Goal: Task Accomplishment & Management: Manage account settings

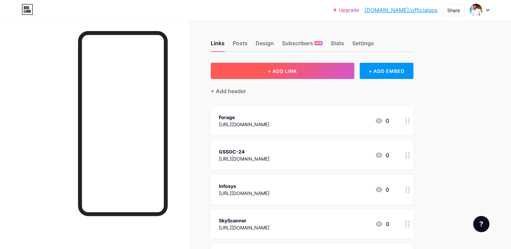
click at [303, 70] on button "+ ADD LINK" at bounding box center [283, 71] width 144 height 16
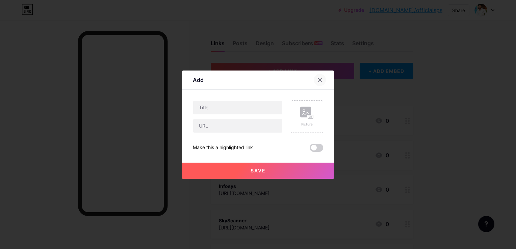
click at [318, 77] on icon at bounding box center [319, 79] width 5 height 5
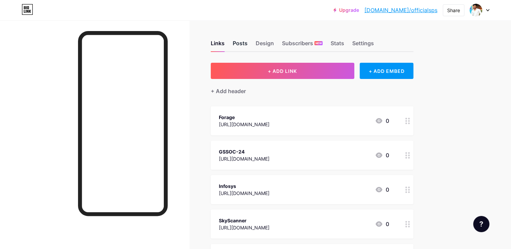
click at [239, 42] on div "Posts" at bounding box center [240, 45] width 15 height 12
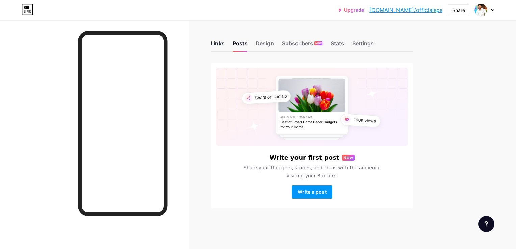
click at [218, 44] on div "Links" at bounding box center [218, 45] width 14 height 12
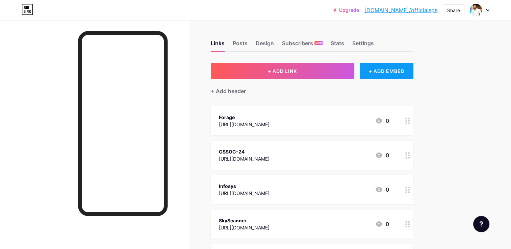
click at [381, 73] on div "+ ADD EMBED" at bounding box center [387, 71] width 54 height 16
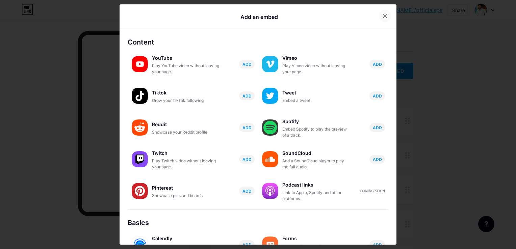
click at [382, 16] on icon at bounding box center [384, 15] width 5 height 5
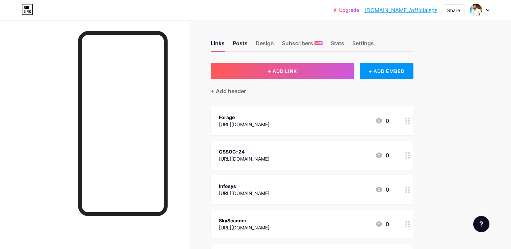
click at [242, 43] on div "Posts" at bounding box center [240, 45] width 15 height 12
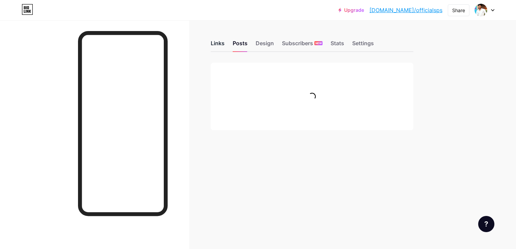
click at [219, 47] on div "Links" at bounding box center [218, 45] width 14 height 12
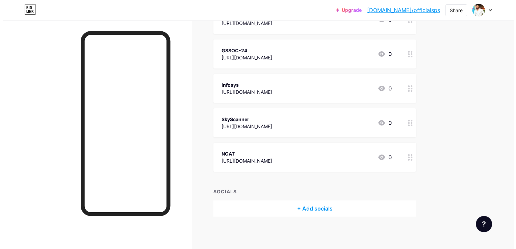
scroll to position [102, 0]
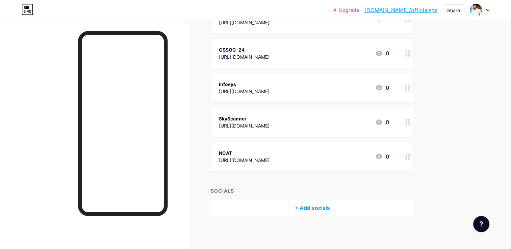
click at [303, 207] on div "+ Add socials" at bounding box center [312, 208] width 203 height 16
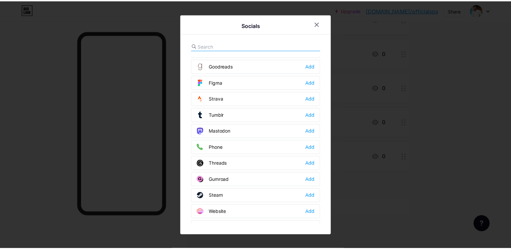
scroll to position [603, 0]
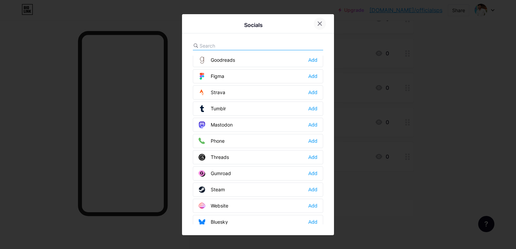
click at [315, 26] on div at bounding box center [320, 24] width 12 height 12
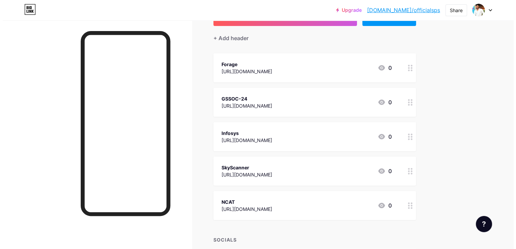
scroll to position [0, 0]
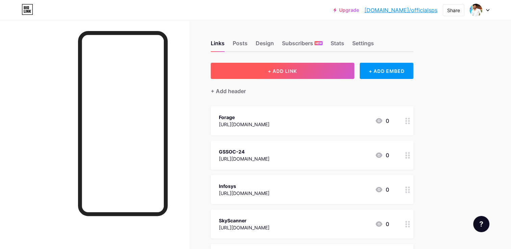
click at [279, 72] on span "+ ADD LINK" at bounding box center [282, 71] width 29 height 6
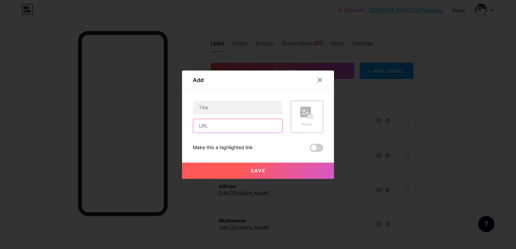
click at [209, 125] on input "text" at bounding box center [237, 126] width 89 height 14
click at [317, 78] on icon at bounding box center [319, 79] width 5 height 5
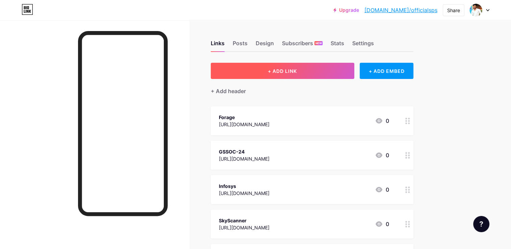
click at [288, 71] on span "+ ADD LINK" at bounding box center [282, 71] width 29 height 6
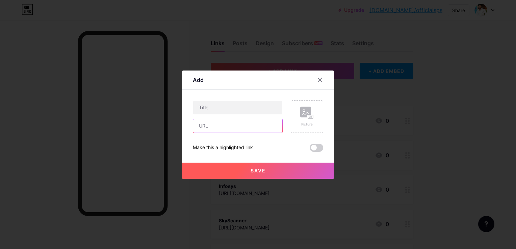
click at [229, 126] on input "text" at bounding box center [237, 126] width 89 height 14
click at [319, 75] on div at bounding box center [320, 80] width 12 height 12
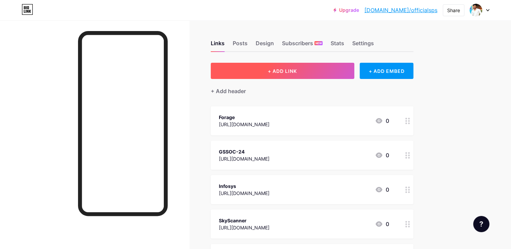
click at [279, 68] on span "+ ADD LINK" at bounding box center [282, 71] width 29 height 6
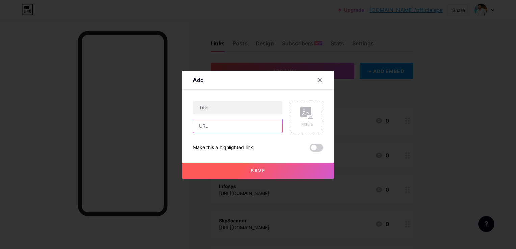
click at [228, 129] on input "text" at bounding box center [237, 126] width 89 height 14
paste input "[DOMAIN_NAME][DATE]"
click at [195, 124] on input "[DOMAIN_NAME][DATE]" at bounding box center [237, 126] width 89 height 14
type input "[URL][DOMAIN_NAME][DATE]"
click at [214, 105] on input "text" at bounding box center [237, 108] width 89 height 14
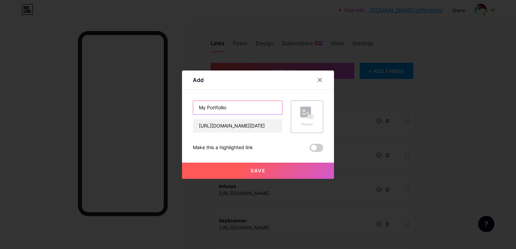
type input "My Portfollio"
click at [281, 168] on button "Save" at bounding box center [258, 171] width 152 height 16
click at [315, 151] on span at bounding box center [317, 148] width 14 height 8
click at [310, 150] on input "checkbox" at bounding box center [310, 150] width 0 height 0
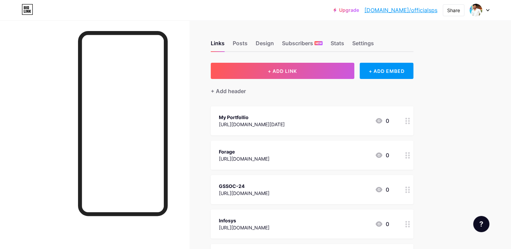
click at [268, 122] on div "[URL][DOMAIN_NAME][DATE]" at bounding box center [252, 124] width 66 height 7
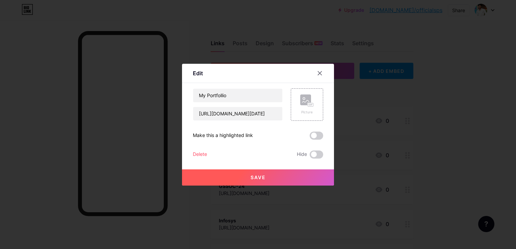
click at [269, 179] on button "Save" at bounding box center [258, 178] width 152 height 16
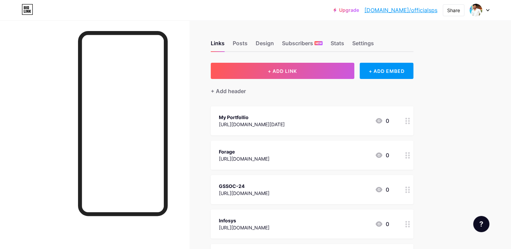
click at [285, 124] on div "[URL][DOMAIN_NAME][DATE]" at bounding box center [252, 124] width 66 height 7
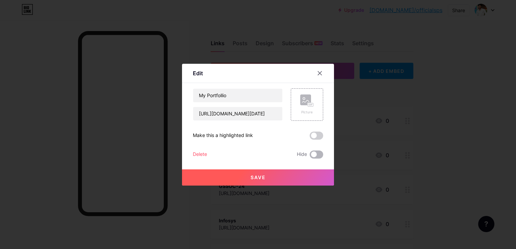
click at [313, 153] on span at bounding box center [317, 155] width 14 height 8
click at [310, 156] on input "checkbox" at bounding box center [310, 156] width 0 height 0
click at [282, 174] on button "Save" at bounding box center [258, 178] width 152 height 16
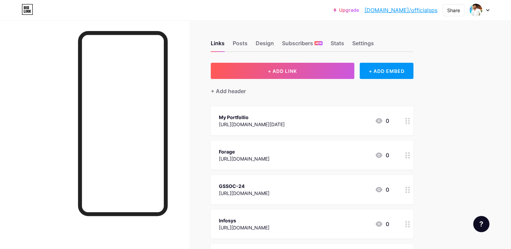
click at [237, 123] on div "[URL][DOMAIN_NAME][DATE]" at bounding box center [252, 124] width 66 height 7
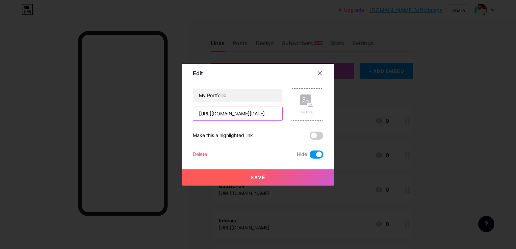
click at [264, 114] on input "[URL][DOMAIN_NAME][DATE]" at bounding box center [237, 114] width 89 height 14
click at [317, 76] on div at bounding box center [320, 73] width 12 height 12
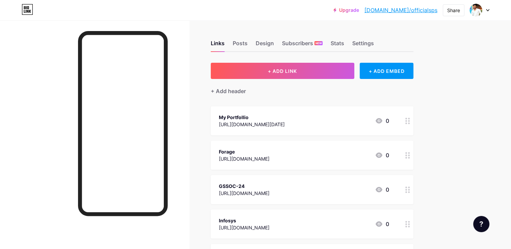
click at [408, 121] on icon at bounding box center [407, 121] width 5 height 6
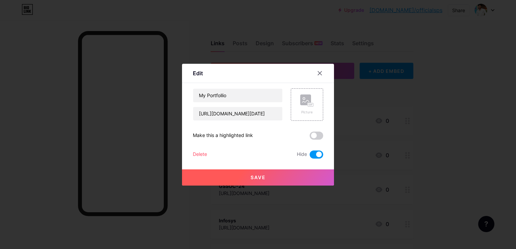
click at [195, 155] on div "Delete" at bounding box center [200, 155] width 14 height 8
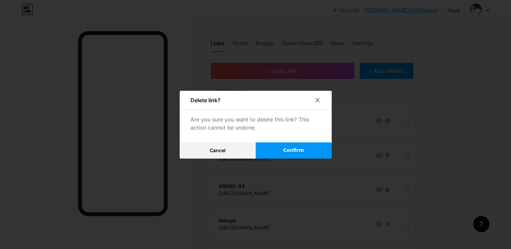
click at [286, 149] on span "Confirm" at bounding box center [293, 150] width 21 height 7
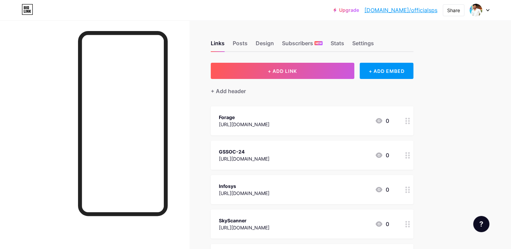
scroll to position [102, 0]
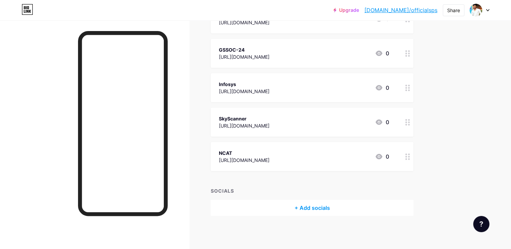
click at [223, 189] on div "SOCIALS" at bounding box center [312, 191] width 203 height 7
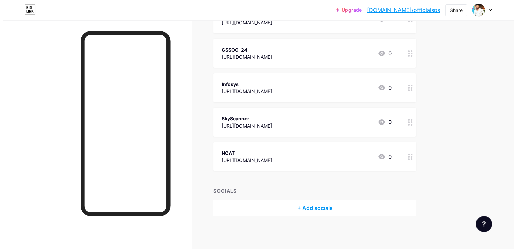
scroll to position [0, 0]
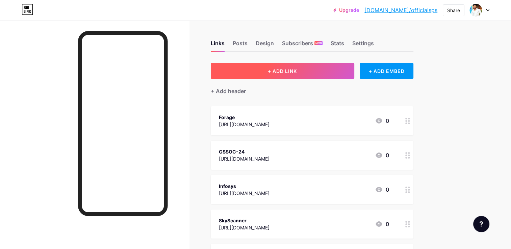
click at [282, 68] on span "+ ADD LINK" at bounding box center [282, 71] width 29 height 6
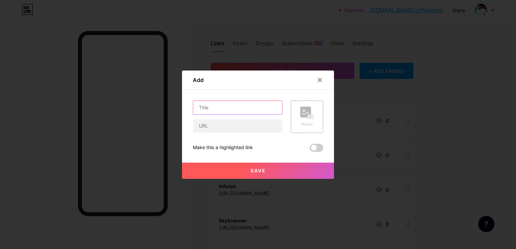
click at [215, 110] on input "text" at bounding box center [237, 108] width 89 height 14
type input "MY portfollio"
click at [209, 123] on input "text" at bounding box center [237, 126] width 89 height 14
paste input "[DOMAIN_NAME][DATE]"
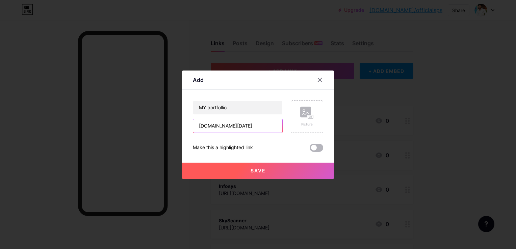
type input "[DOMAIN_NAME][DATE]"
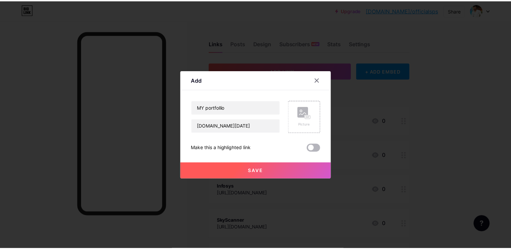
scroll to position [0, 0]
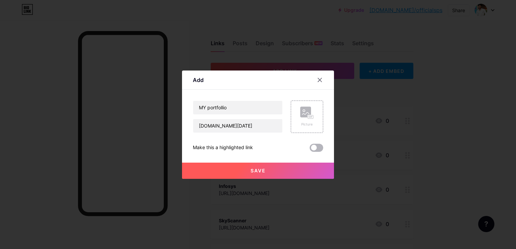
click at [311, 148] on span at bounding box center [317, 148] width 14 height 8
click at [310, 150] on input "checkbox" at bounding box center [310, 150] width 0 height 0
click at [273, 169] on button "Save" at bounding box center [258, 171] width 152 height 16
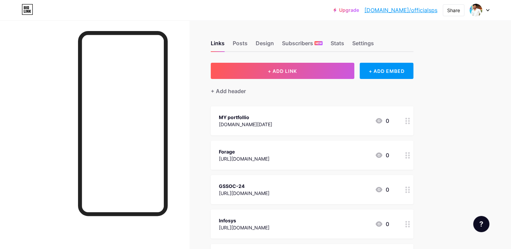
click at [256, 124] on div "[DOMAIN_NAME][DATE]" at bounding box center [245, 124] width 53 height 7
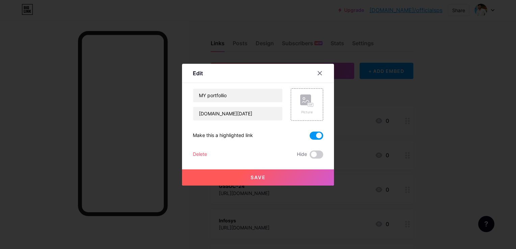
click at [282, 179] on button "Save" at bounding box center [258, 178] width 152 height 16
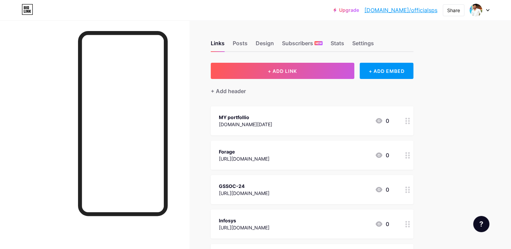
click at [269, 124] on div "[DOMAIN_NAME][DATE]" at bounding box center [245, 124] width 53 height 7
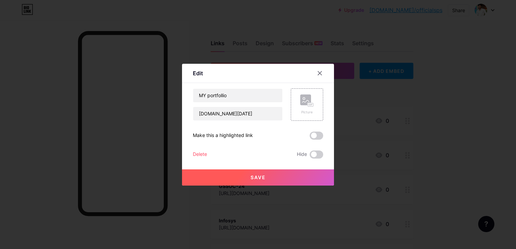
click at [201, 153] on div "Delete" at bounding box center [200, 155] width 14 height 8
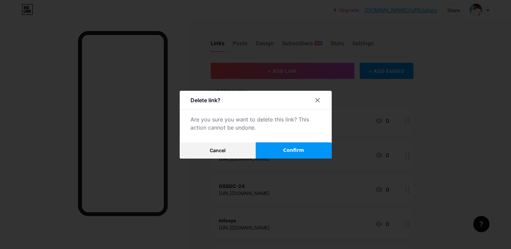
click at [279, 148] on button "Confirm" at bounding box center [294, 151] width 76 height 16
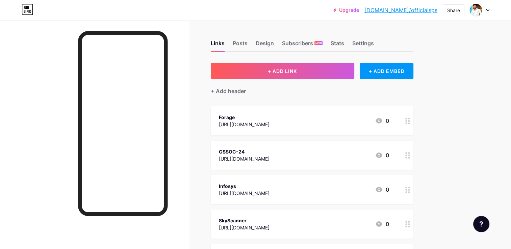
click at [253, 158] on div "[URL][DOMAIN_NAME]" at bounding box center [244, 158] width 51 height 7
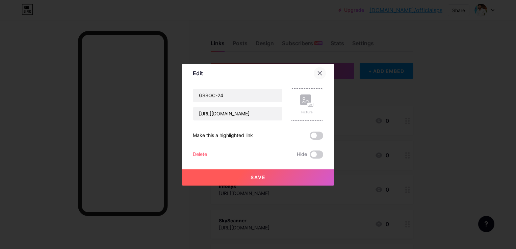
click at [319, 75] on icon at bounding box center [319, 73] width 5 height 5
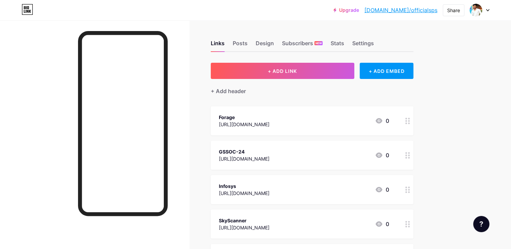
click at [378, 154] on icon at bounding box center [379, 155] width 7 height 5
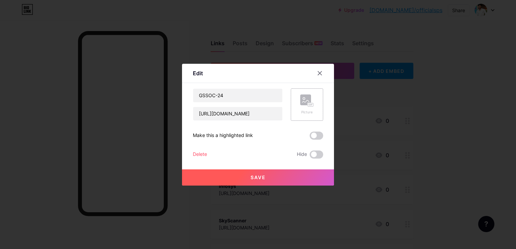
click at [315, 106] on div "Picture" at bounding box center [307, 105] width 32 height 32
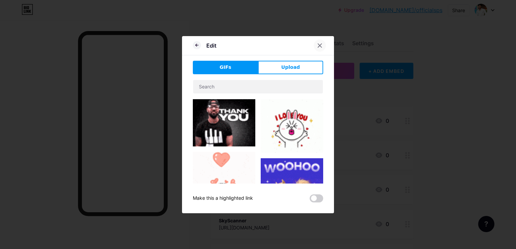
click at [317, 45] on icon at bounding box center [319, 45] width 5 height 5
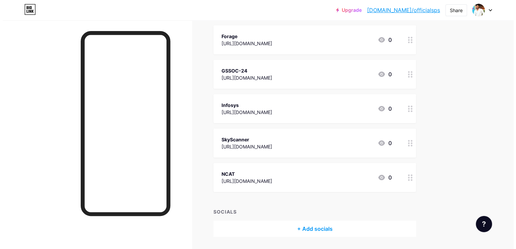
scroll to position [102, 0]
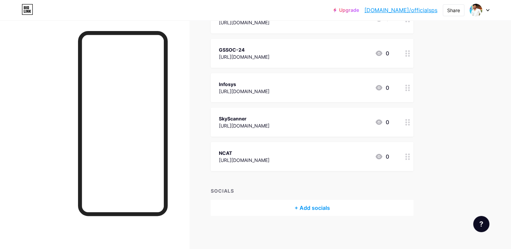
click at [300, 207] on div "+ Add socials" at bounding box center [312, 208] width 203 height 16
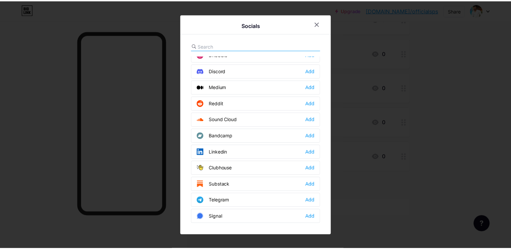
scroll to position [0, 0]
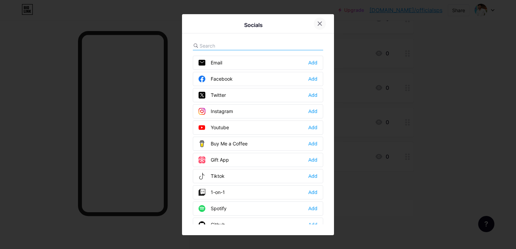
click at [318, 25] on icon at bounding box center [319, 23] width 5 height 5
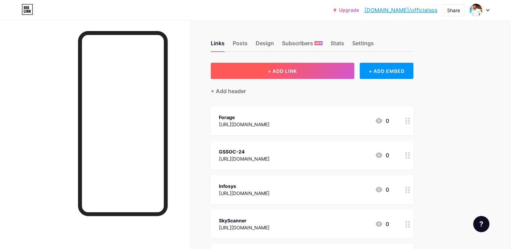
click at [289, 70] on span "+ ADD LINK" at bounding box center [282, 71] width 29 height 6
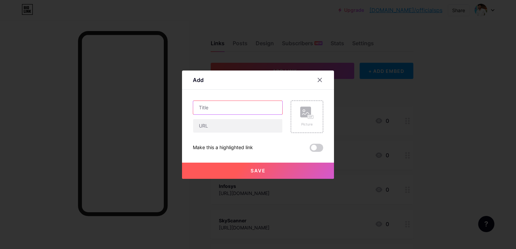
click at [207, 109] on input "text" at bounding box center [237, 108] width 89 height 14
type input "MY portfollio"
click at [207, 123] on input "text" at bounding box center [237, 126] width 89 height 14
paste input "[DOMAIN_NAME][DATE]"
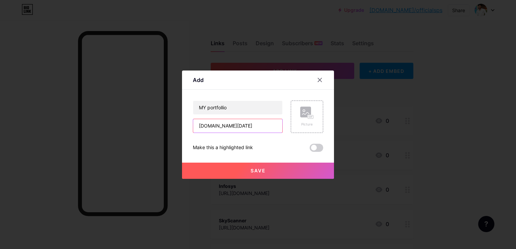
type input "[DOMAIN_NAME][DATE]"
click at [241, 173] on button "Save" at bounding box center [258, 171] width 152 height 16
click at [311, 147] on span at bounding box center [317, 148] width 14 height 8
click at [310, 150] on input "checkbox" at bounding box center [310, 150] width 0 height 0
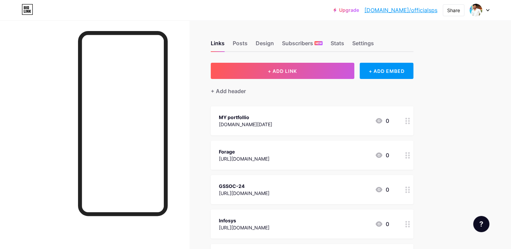
click at [380, 120] on icon at bounding box center [379, 121] width 8 height 8
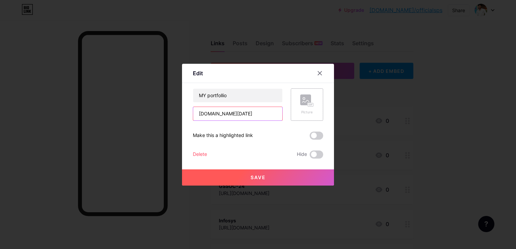
scroll to position [0, 67]
drag, startPoint x: 195, startPoint y: 112, endPoint x: 307, endPoint y: 103, distance: 111.9
click at [307, 103] on div "MY portfollio [DOMAIN_NAME][DATE] Picture" at bounding box center [258, 105] width 130 height 32
paste input "[URL][DOMAIN_NAME][DATE]"
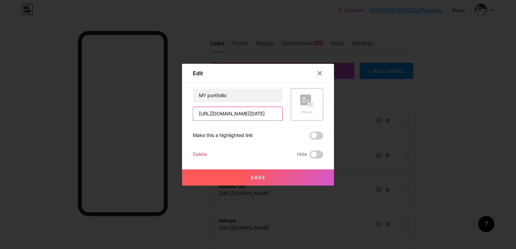
type input "[URL][DOMAIN_NAME][DATE]"
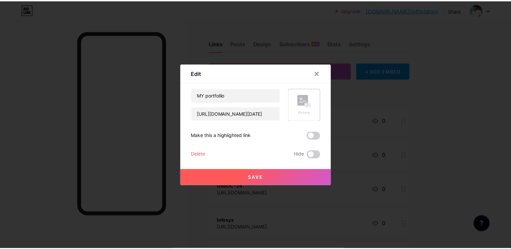
scroll to position [0, 0]
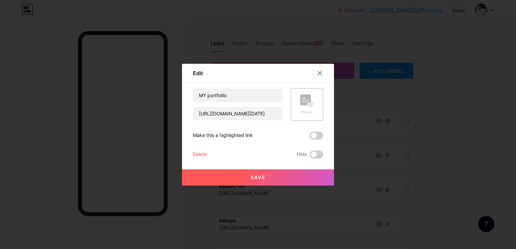
click at [278, 176] on button "Save" at bounding box center [258, 178] width 152 height 16
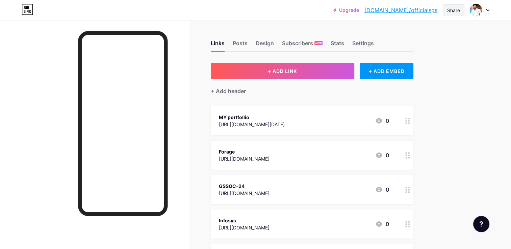
click at [453, 9] on div "Share" at bounding box center [453, 10] width 13 height 7
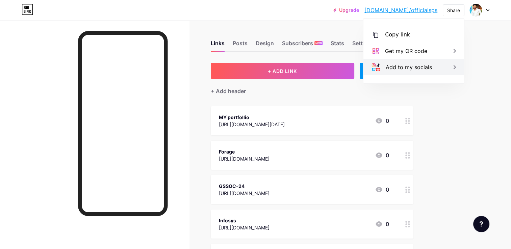
click at [406, 65] on div "Add to my socials" at bounding box center [409, 67] width 46 height 8
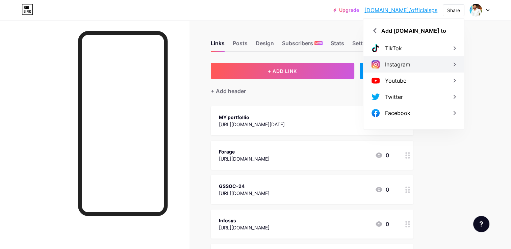
click at [407, 68] on div "Instagram" at bounding box center [397, 64] width 25 height 8
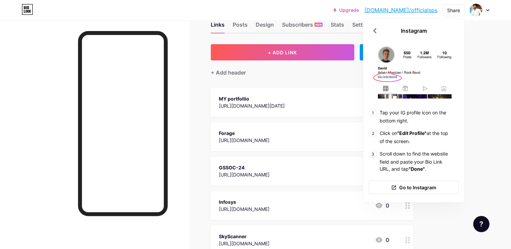
scroll to position [18, 0]
click at [292, 75] on div "+ Add header" at bounding box center [312, 69] width 203 height 17
click at [427, 133] on span "Click on "Edit Profile" at the top of the screen." at bounding box center [414, 137] width 69 height 14
click at [400, 114] on span "Tap your IG profile icon on the bottom right." at bounding box center [413, 117] width 67 height 14
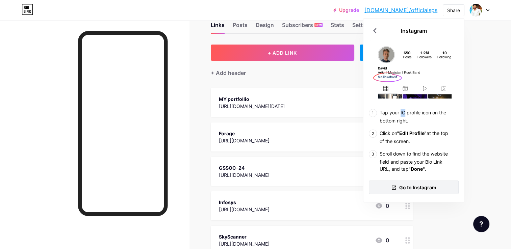
click at [412, 186] on span "Go to Instagram" at bounding box center [417, 187] width 37 height 7
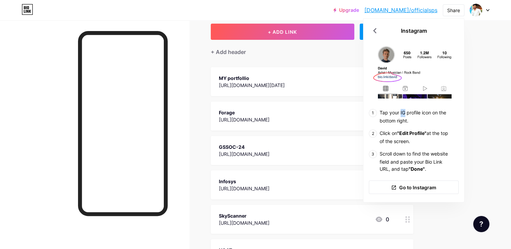
scroll to position [0, 0]
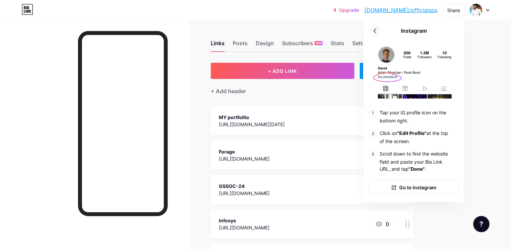
click at [373, 28] on icon at bounding box center [375, 30] width 11 height 11
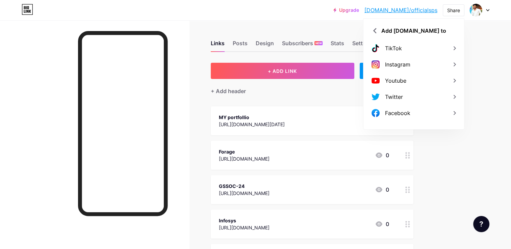
click at [477, 166] on div "Upgrade [DOMAIN_NAME]/offici... [DOMAIN_NAME]/officialsps Share Add [DOMAIN_NAM…" at bounding box center [255, 193] width 511 height 386
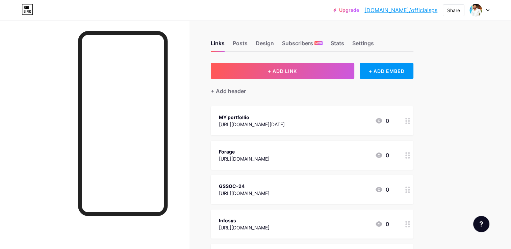
scroll to position [136, 0]
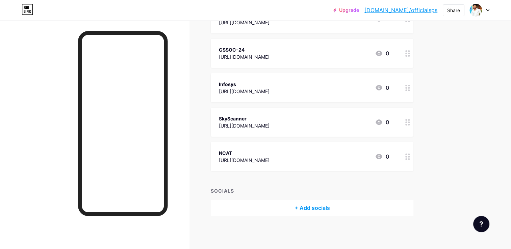
click at [315, 208] on div "+ Add socials" at bounding box center [312, 208] width 203 height 16
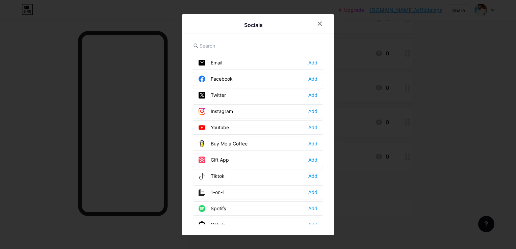
click at [239, 113] on div "Instagram Add" at bounding box center [258, 111] width 130 height 14
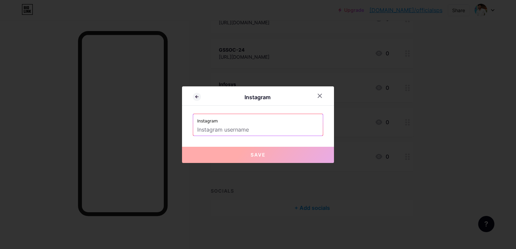
click at [214, 129] on input "text" at bounding box center [258, 129] width 122 height 11
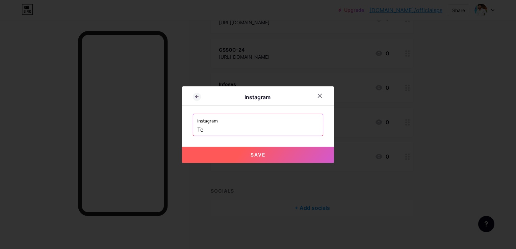
type input "T"
click at [251, 153] on span "Save" at bounding box center [258, 155] width 15 height 6
type input "[URL][DOMAIN_NAME] 78"
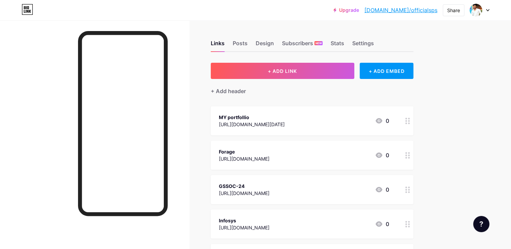
scroll to position [157, 0]
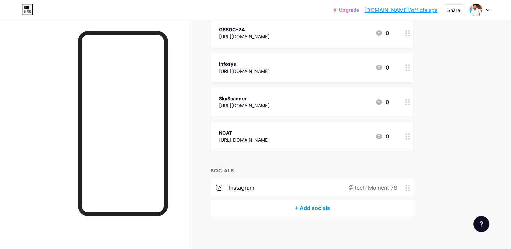
click at [245, 190] on div "instagram" at bounding box center [241, 188] width 25 height 8
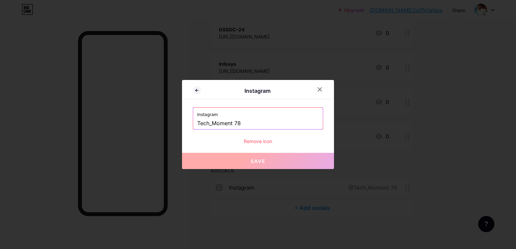
click at [316, 190] on div at bounding box center [258, 124] width 516 height 249
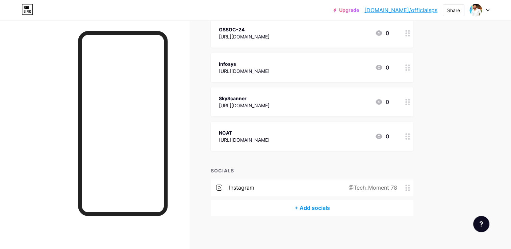
click at [404, 189] on div "@Tech_Moment 78" at bounding box center [372, 188] width 68 height 8
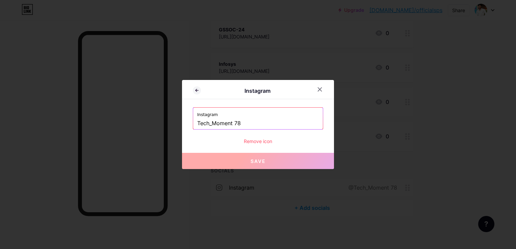
click at [245, 124] on input "Tech_Moment 78" at bounding box center [258, 123] width 122 height 11
click at [322, 88] on div at bounding box center [320, 89] width 12 height 12
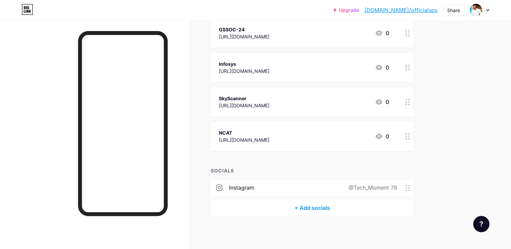
click at [408, 189] on icon at bounding box center [407, 188] width 5 height 6
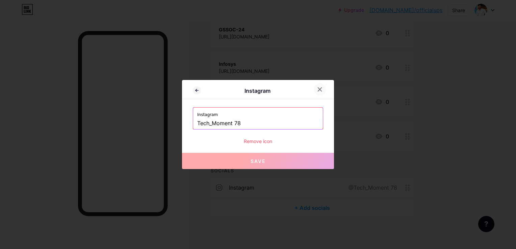
click at [323, 92] on div at bounding box center [324, 89] width 20 height 12
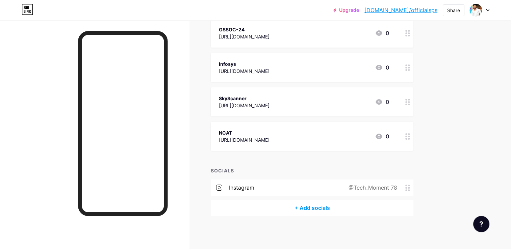
click at [408, 9] on link "[DOMAIN_NAME]/officialsps" at bounding box center [401, 10] width 73 height 8
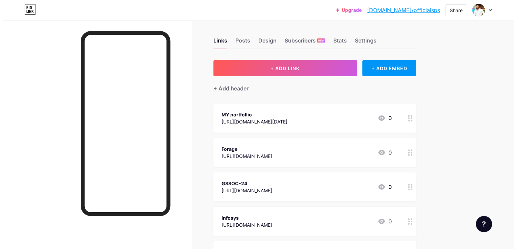
scroll to position [0, 0]
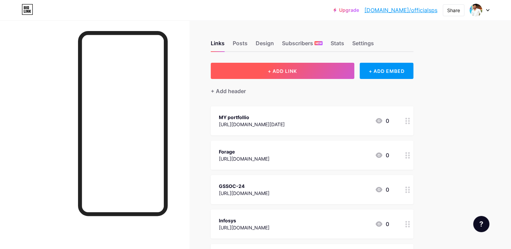
click at [295, 70] on span "+ ADD LINK" at bounding box center [282, 71] width 29 height 6
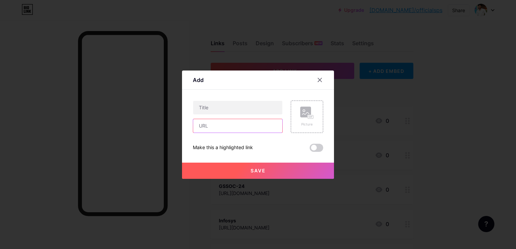
click at [219, 131] on input "text" at bounding box center [237, 126] width 89 height 14
paste input "[URL][DOMAIN_NAME]"
type input "[URL][DOMAIN_NAME]"
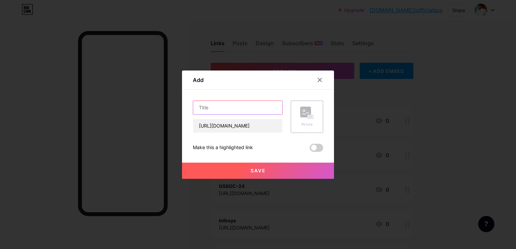
click at [208, 110] on input "text" at bounding box center [237, 108] width 89 height 14
type input "Instagram"
click at [304, 121] on div "Picture" at bounding box center [307, 117] width 14 height 20
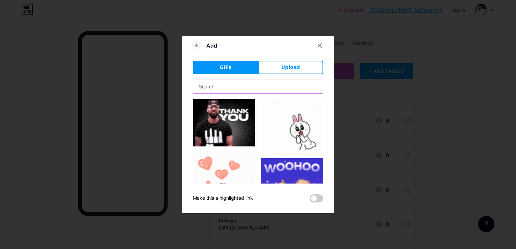
click at [231, 87] on input "text" at bounding box center [258, 87] width 130 height 14
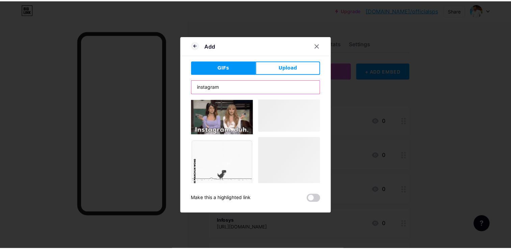
scroll to position [947, 0]
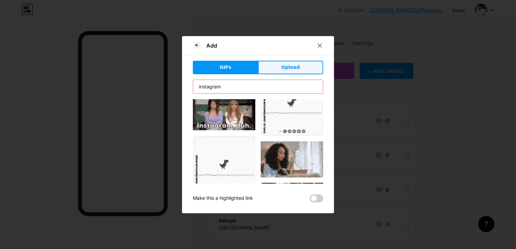
type input "instagram"
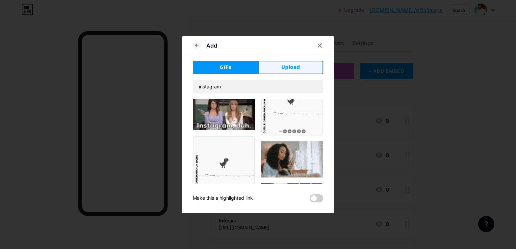
click at [277, 64] on button "Upload" at bounding box center [290, 68] width 65 height 14
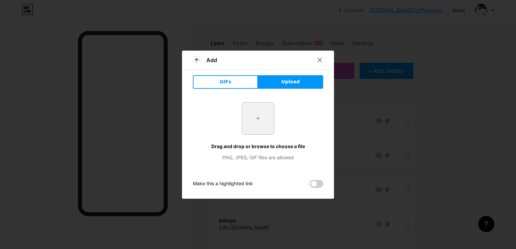
click at [255, 114] on input "file" at bounding box center [258, 119] width 32 height 32
click at [316, 180] on span at bounding box center [317, 184] width 14 height 8
click at [310, 186] on input "checkbox" at bounding box center [310, 186] width 0 height 0
click at [251, 119] on input "file" at bounding box center [258, 119] width 32 height 32
type input "C:\fakepath\Screenshot [DATE] 232613.png"
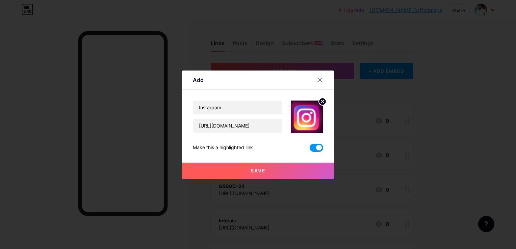
click at [264, 167] on button "Save" at bounding box center [258, 171] width 152 height 16
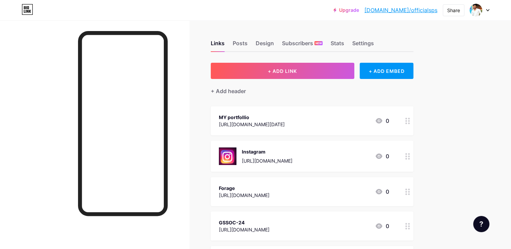
click at [409, 123] on circle at bounding box center [409, 124] width 2 height 2
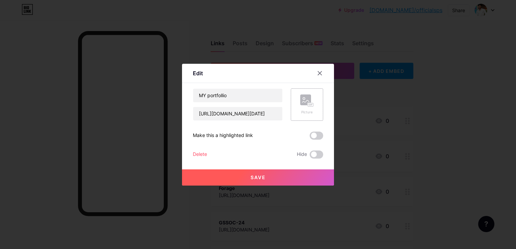
click at [312, 107] on div "Picture" at bounding box center [307, 105] width 32 height 32
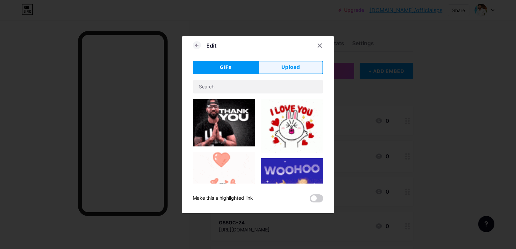
click at [292, 64] on span "Upload" at bounding box center [290, 67] width 19 height 7
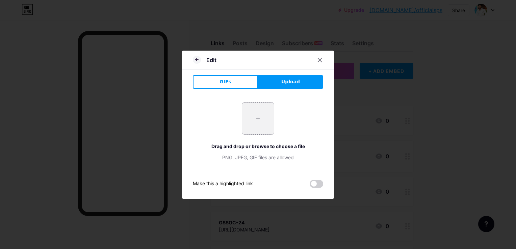
click at [264, 126] on input "file" at bounding box center [258, 119] width 32 height 32
type input "C:\fakepath\[DATE] Image.jpg"
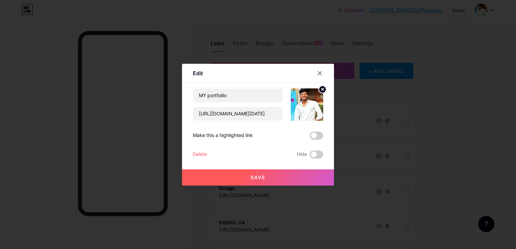
click at [252, 178] on span "Save" at bounding box center [258, 178] width 15 height 6
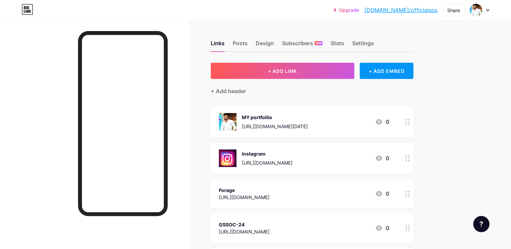
scroll to position [9, 0]
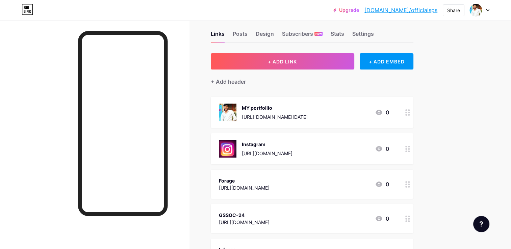
click at [270, 152] on div "[URL][DOMAIN_NAME]" at bounding box center [267, 153] width 51 height 7
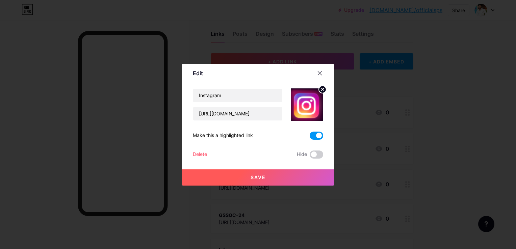
click at [256, 181] on button "Save" at bounding box center [258, 178] width 152 height 16
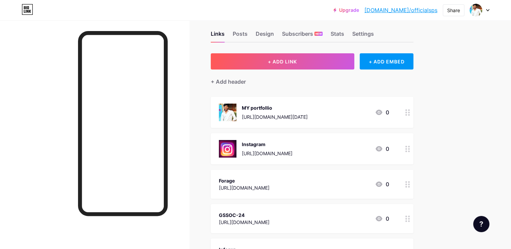
click at [308, 115] on div "[URL][DOMAIN_NAME][DATE]" at bounding box center [275, 117] width 66 height 7
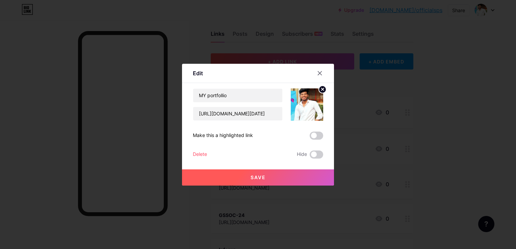
click at [405, 106] on div at bounding box center [258, 124] width 516 height 249
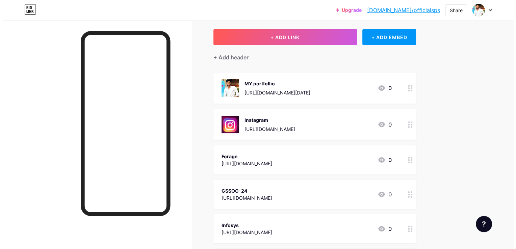
scroll to position [0, 0]
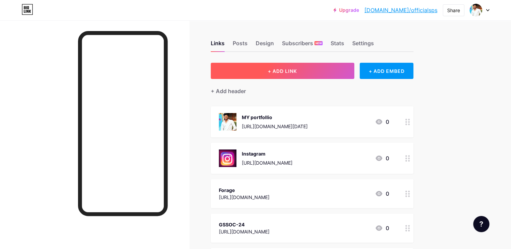
click at [272, 74] on button "+ ADD LINK" at bounding box center [283, 71] width 144 height 16
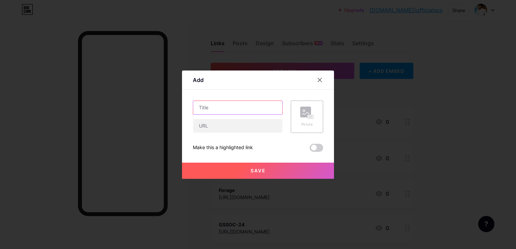
click at [231, 108] on input "text" at bounding box center [237, 108] width 89 height 14
type input "Resume"
click at [211, 125] on input "text" at bounding box center [237, 126] width 89 height 14
paste input "[URL][DOMAIN_NAME]"
click at [251, 172] on span "Save" at bounding box center [258, 171] width 15 height 6
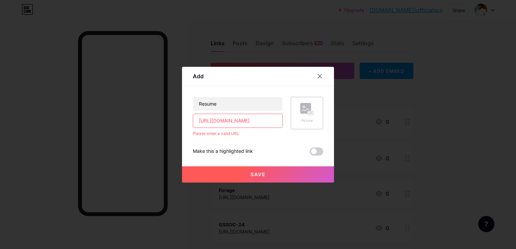
scroll to position [0, 130]
drag, startPoint x: 197, startPoint y: 120, endPoint x: 304, endPoint y: 120, distance: 107.1
click at [304, 120] on div "Resume [URL][DOMAIN_NAME] Please enter a valid URL Picture" at bounding box center [258, 117] width 130 height 40
click at [215, 120] on input "[URL][DOMAIN_NAME]" at bounding box center [237, 121] width 89 height 14
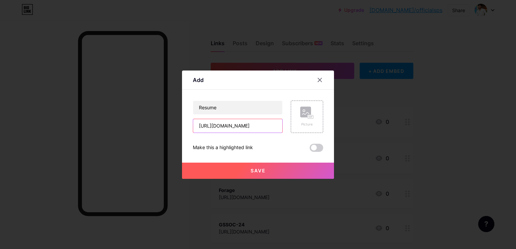
type input "[URL][DOMAIN_NAME]"
click at [239, 168] on button "Save" at bounding box center [258, 171] width 152 height 16
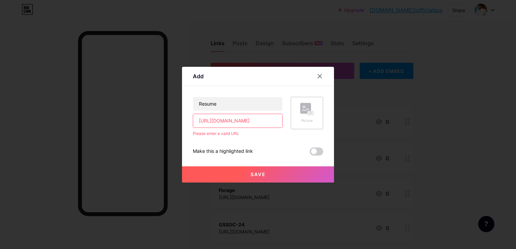
scroll to position [0, 131]
drag, startPoint x: 196, startPoint y: 120, endPoint x: 297, endPoint y: 120, distance: 101.0
click at [297, 120] on div "Resume [URL][DOMAIN_NAME] Please enter a valid URL Picture" at bounding box center [258, 117] width 130 height 40
click at [320, 78] on div at bounding box center [320, 76] width 12 height 12
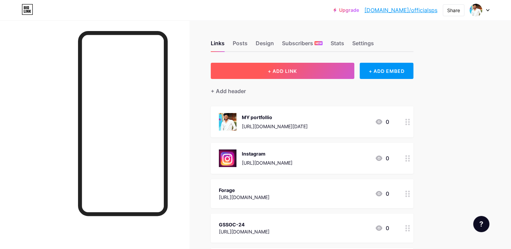
click at [290, 69] on span "+ ADD LINK" at bounding box center [282, 71] width 29 height 6
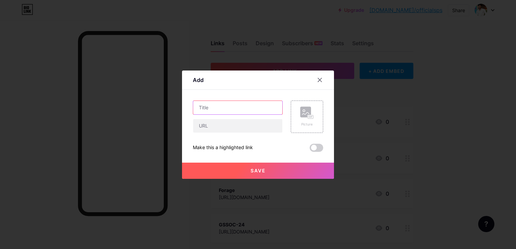
click at [230, 108] on input "text" at bounding box center [237, 108] width 89 height 14
type input "Resume"
click at [221, 122] on input "text" at bounding box center [237, 126] width 89 height 14
paste input "[URL][DOMAIN_NAME]"
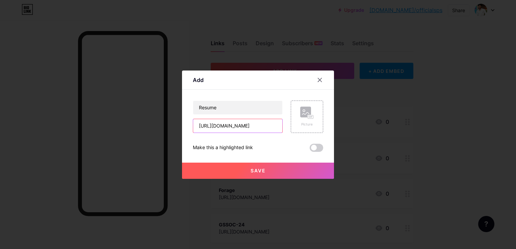
type input "[URL][DOMAIN_NAME]"
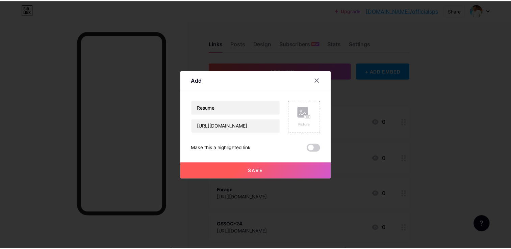
scroll to position [0, 0]
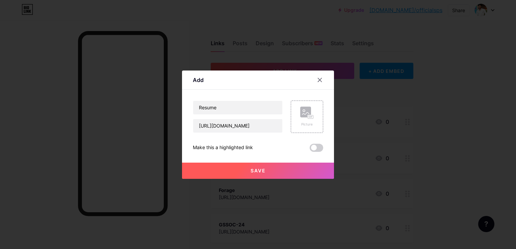
click at [257, 169] on span "Save" at bounding box center [258, 171] width 15 height 6
